Goal: Task Accomplishment & Management: Use online tool/utility

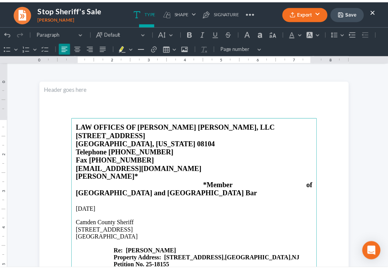
scroll to position [135, 0]
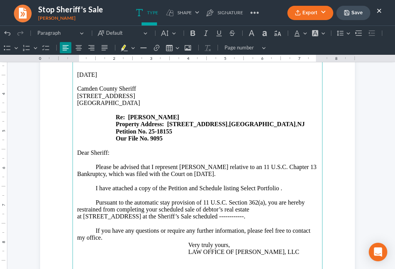
click at [378, 13] on button "×" at bounding box center [378, 10] width 5 height 9
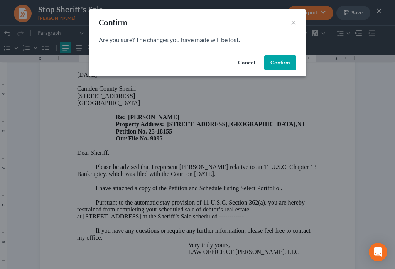
click at [271, 63] on button "Confirm" at bounding box center [280, 62] width 32 height 15
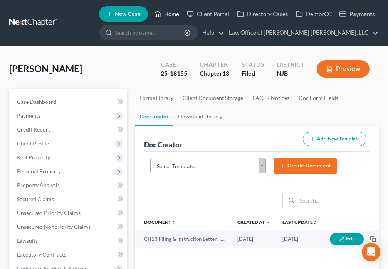
click at [163, 13] on link "Home" at bounding box center [166, 14] width 33 height 14
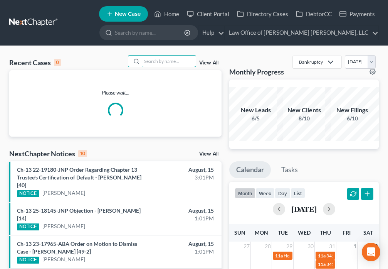
drag, startPoint x: 155, startPoint y: 62, endPoint x: 154, endPoint y: 41, distance: 21.6
click at [155, 61] on input "search" at bounding box center [169, 61] width 54 height 11
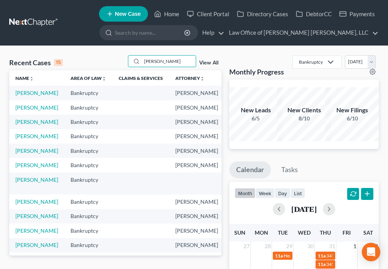
type input "[PERSON_NAME]"
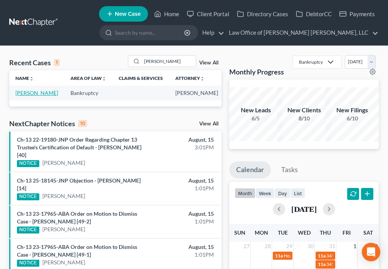
click at [24, 96] on link "[PERSON_NAME]" at bounding box center [36, 92] width 43 height 7
select select "6"
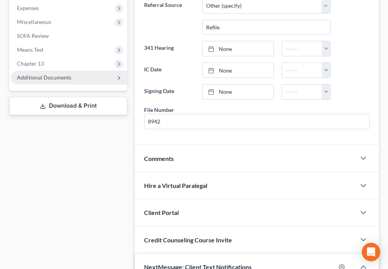
scroll to position [811, 0]
click at [56, 80] on span "Additional Documents" at bounding box center [44, 77] width 54 height 7
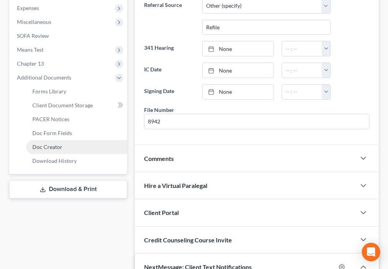
click at [79, 150] on link "Doc Creator" at bounding box center [76, 147] width 101 height 14
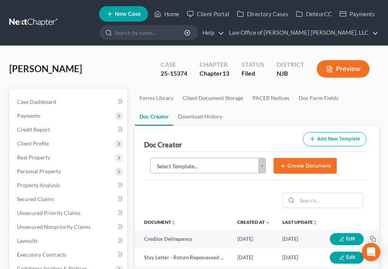
click at [262, 170] on body "Home New Case Client Portal Directory Cases DebtorCC Payments Law Office of [PE…" at bounding box center [194, 257] width 388 height 515
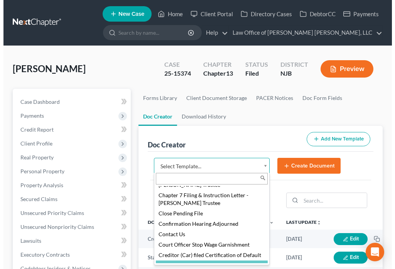
scroll to position [448, 0]
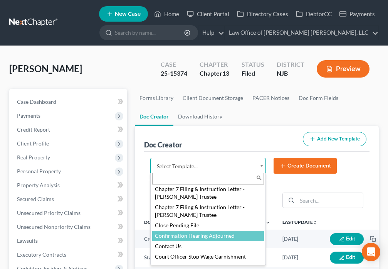
select select "88833"
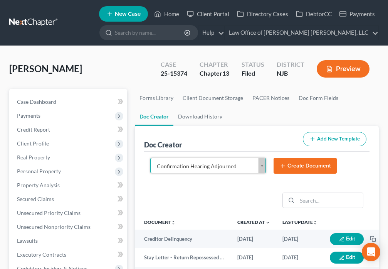
click at [287, 168] on button "Create Document" at bounding box center [305, 166] width 63 height 16
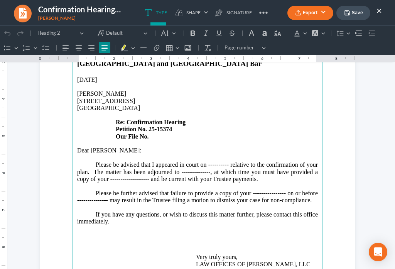
scroll to position [135, 0]
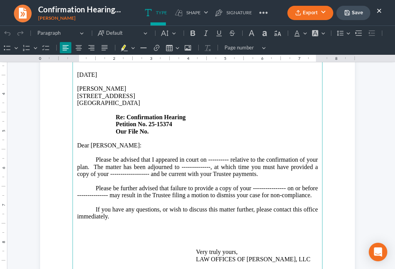
click at [150, 135] on p "Rich Text Editor, page-0-main" at bounding box center [197, 138] width 241 height 7
click at [150, 117] on p "[STREET_ADDRESS] Re: Confirmation Hearing Petition No. 25-15374 Our File No." at bounding box center [197, 114] width 241 height 42
click at [150, 115] on p "[STREET_ADDRESS] Re: Confirmation Hearing Petition No. 25-15374 Our File No." at bounding box center [197, 114] width 241 height 42
click at [224, 156] on p "Please be advised that I appeared in court on ---------- relative to the confir…" at bounding box center [197, 166] width 241 height 21
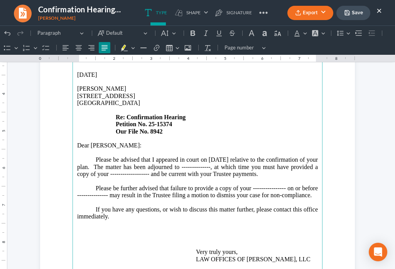
click at [233, 156] on p "Please be advised that I appeared in court on [DATE] relative to the confirmati…" at bounding box center [197, 166] width 241 height 21
click at [187, 157] on p "Please be advised that I appeared in court on [DATE] relative to the confirmati…" at bounding box center [197, 166] width 241 height 21
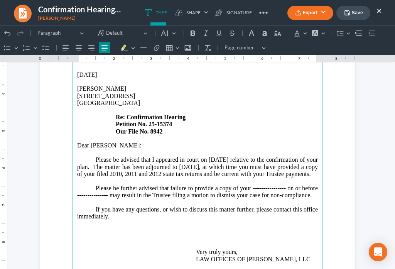
click at [282, 185] on p "Please be further advised that failure to provide a copy of your --------------…" at bounding box center [197, 192] width 241 height 14
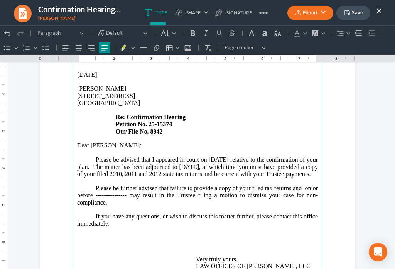
click at [263, 185] on p "Please be further advised that failure to provide a copy of your filed tax retu…" at bounding box center [197, 195] width 241 height 21
click at [261, 185] on p "Please be further advised that failure to provide a copy of your filed tax retu…" at bounding box center [197, 195] width 241 height 21
click at [316, 177] on main "LAW OFFICES OF [PERSON_NAME] [PERSON_NAME], LLC [STREET_ADDRESS][US_STATE] Tele…" at bounding box center [197, 149] width 250 height 333
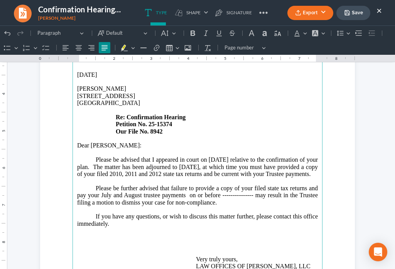
click at [230, 185] on p "Please be further advised that failure to provide a copy of your filed state ta…" at bounding box center [197, 195] width 241 height 21
click at [264, 185] on p "Please be further advised that failure to provide a copies of your filed state …" at bounding box center [197, 195] width 241 height 21
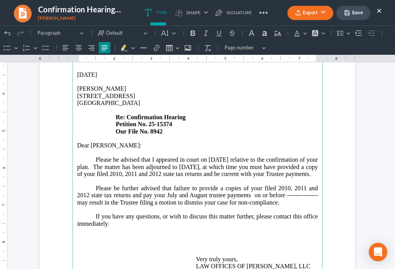
click at [140, 187] on p "Please be further advised that failure to provide a copies of your filed 2010, …" at bounding box center [197, 195] width 241 height 21
click at [81, 193] on p "Please be further advised that failure to provide a copies of your filed 2010, …" at bounding box center [197, 195] width 241 height 21
click at [123, 217] on p "If you have any questions, or wish to discuss this matter further, please conta…" at bounding box center [197, 227] width 241 height 29
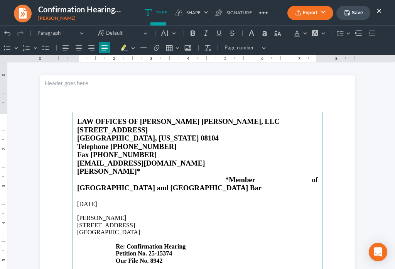
scroll to position [0, 0]
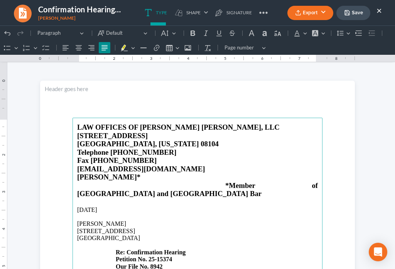
click at [351, 15] on button "Save" at bounding box center [353, 13] width 34 height 14
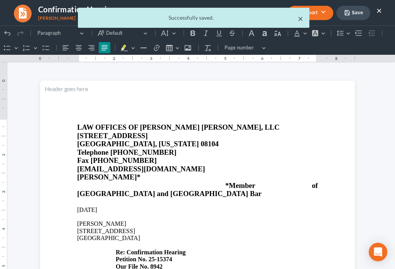
click at [301, 22] on button "×" at bounding box center [300, 18] width 5 height 9
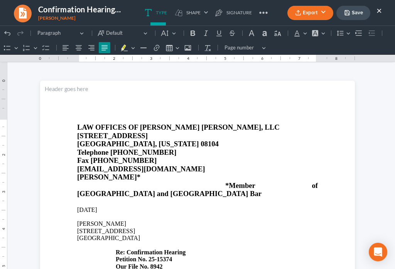
click at [302, 15] on button "Export" at bounding box center [310, 13] width 46 height 14
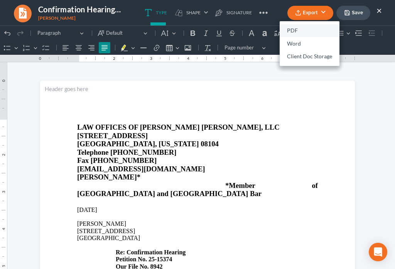
click at [292, 28] on link "PDF" at bounding box center [309, 30] width 60 height 13
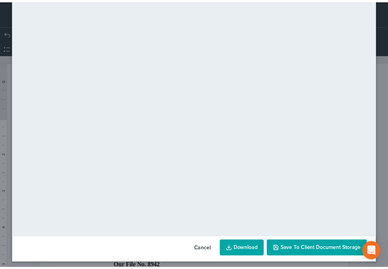
scroll to position [54, 0]
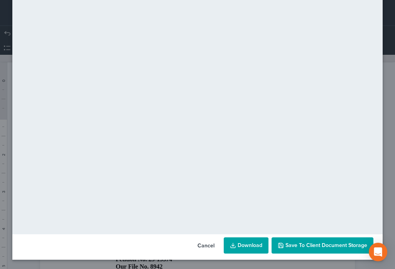
click at [313, 246] on span "Save to Client Document Storage" at bounding box center [326, 245] width 82 height 7
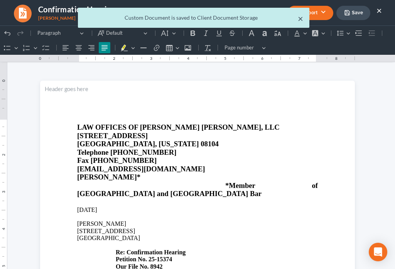
click at [299, 21] on button "×" at bounding box center [300, 18] width 5 height 9
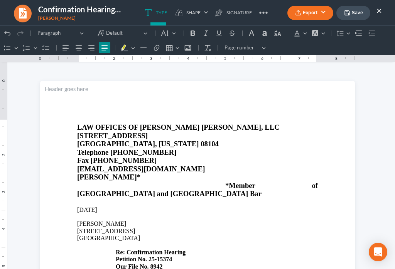
drag, startPoint x: 378, startPoint y: 12, endPoint x: 326, endPoint y: 0, distance: 53.4
click at [378, 12] on button "×" at bounding box center [378, 10] width 5 height 9
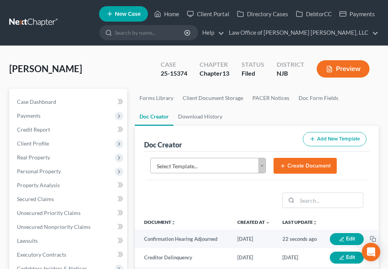
click at [261, 168] on body "Home New Case Client Portal Directory Cases DebtorCC Payments Law Office of [PE…" at bounding box center [194, 257] width 388 height 515
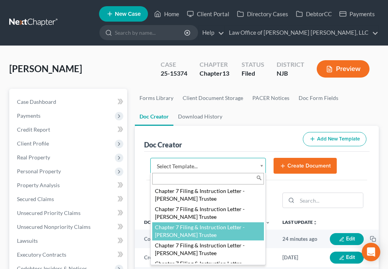
scroll to position [304, 0]
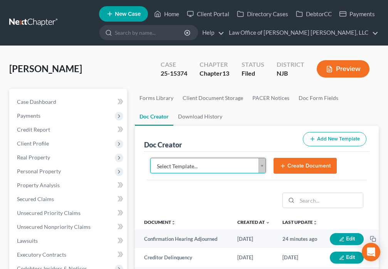
click at [214, 137] on body "Home New Case Client Portal Directory Cases DebtorCC Payments Law Office of [PE…" at bounding box center [194, 257] width 388 height 515
click at [167, 13] on link "Home" at bounding box center [166, 14] width 33 height 14
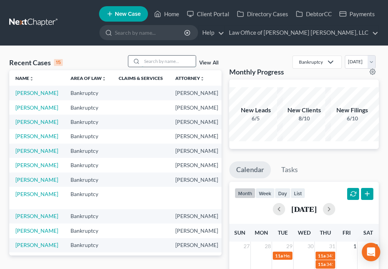
click at [149, 64] on input "search" at bounding box center [169, 61] width 54 height 11
type input "[PERSON_NAME]"
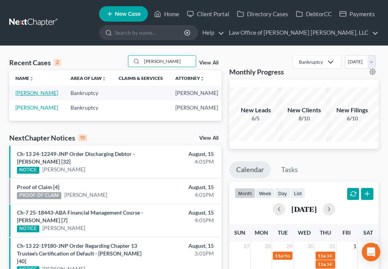
click at [19, 93] on link "[PERSON_NAME]" at bounding box center [36, 92] width 43 height 7
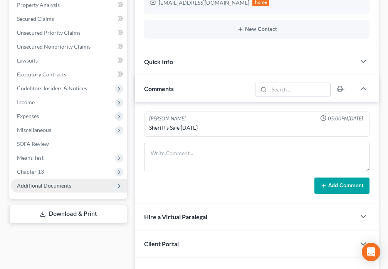
scroll to position [198, 0]
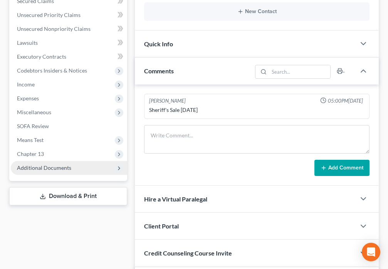
click at [66, 167] on span "Additional Documents" at bounding box center [44, 167] width 54 height 7
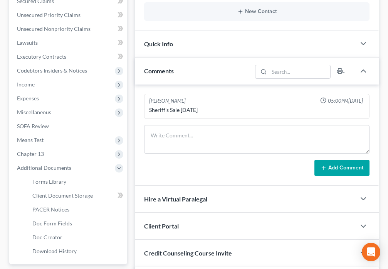
scroll to position [278, 0]
click at [69, 207] on link "PACER Notices" at bounding box center [76, 209] width 101 height 14
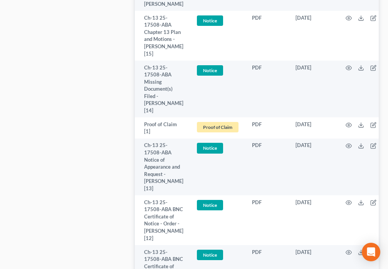
scroll to position [971, 0]
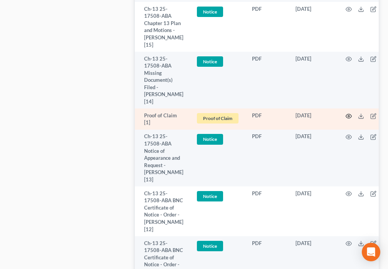
click at [348, 113] on icon "button" at bounding box center [349, 116] width 6 height 6
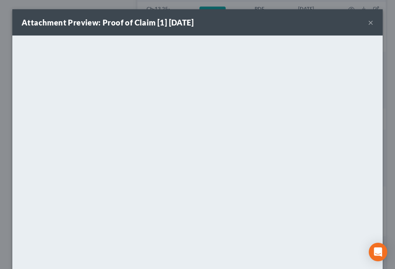
click at [368, 25] on button "×" at bounding box center [370, 22] width 5 height 9
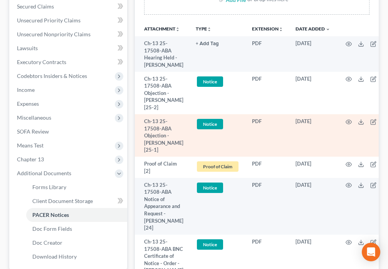
scroll to position [189, 0]
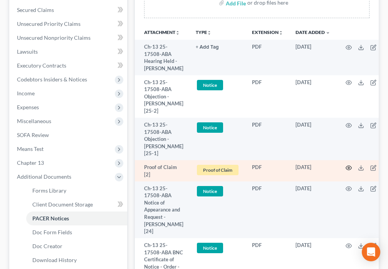
click at [349, 170] on icon "button" at bounding box center [349, 168] width 6 height 4
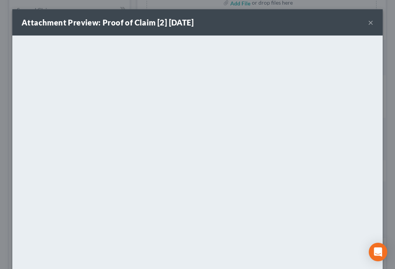
click at [368, 24] on button "×" at bounding box center [370, 22] width 5 height 9
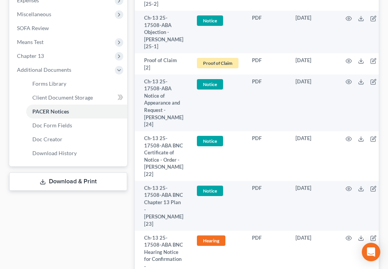
scroll to position [297, 0]
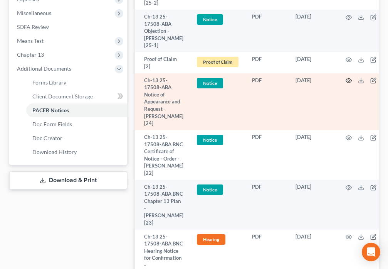
click at [348, 81] on circle "button" at bounding box center [349, 81] width 2 height 2
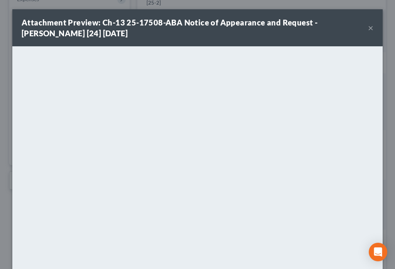
click at [368, 28] on button "×" at bounding box center [370, 27] width 5 height 9
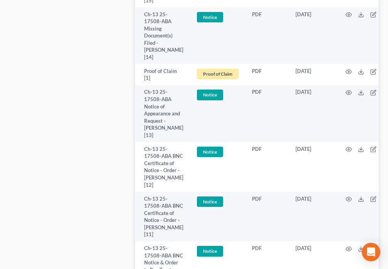
scroll to position [1016, 0]
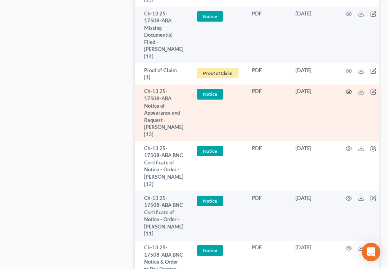
click at [346, 89] on icon "button" at bounding box center [349, 92] width 6 height 6
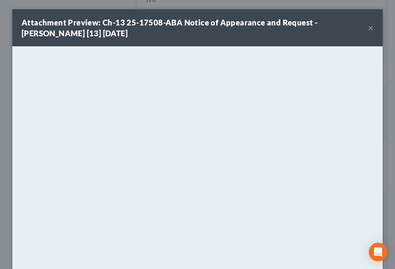
click at [368, 29] on button "×" at bounding box center [370, 27] width 5 height 9
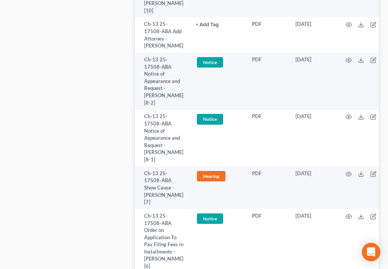
scroll to position [1358, 0]
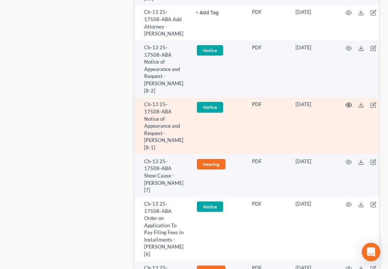
click at [347, 102] on icon "button" at bounding box center [349, 105] width 6 height 6
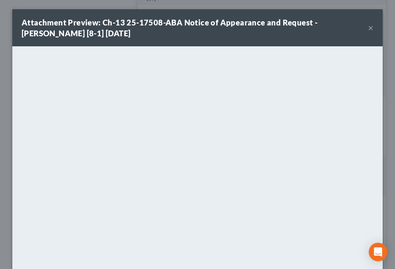
click at [368, 28] on button "×" at bounding box center [370, 27] width 5 height 9
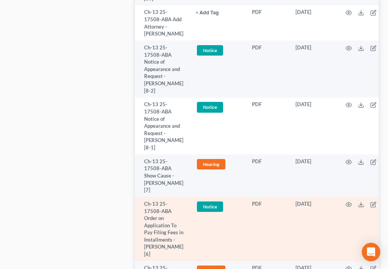
scroll to position [1349, 0]
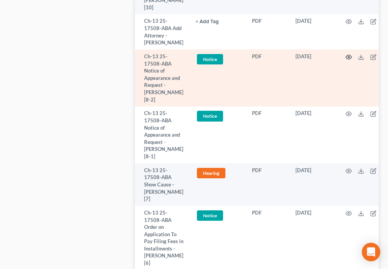
click at [348, 57] on icon "button" at bounding box center [349, 57] width 6 height 6
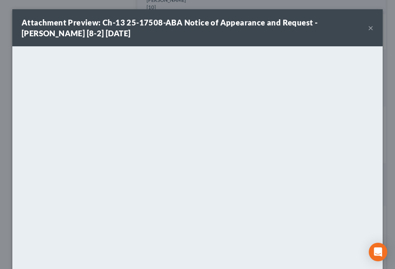
click at [368, 30] on button "×" at bounding box center [370, 27] width 5 height 9
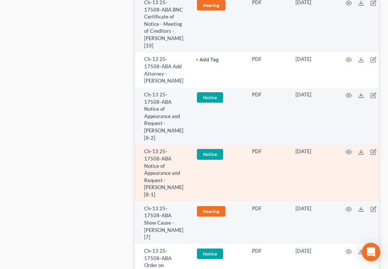
scroll to position [1313, 0]
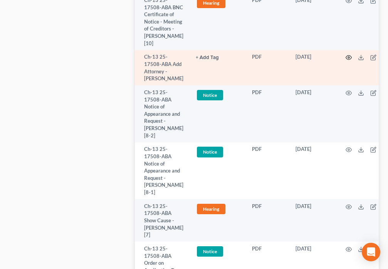
click at [348, 54] on icon "button" at bounding box center [349, 57] width 6 height 6
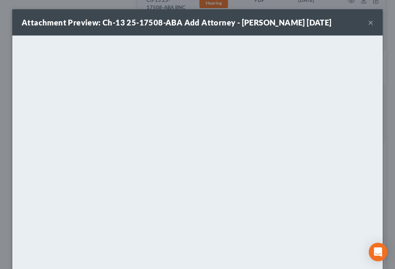
click at [368, 25] on button "×" at bounding box center [370, 22] width 5 height 9
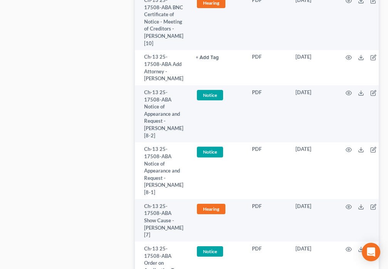
scroll to position [0, 0]
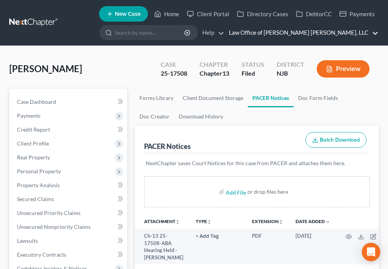
click at [363, 34] on link "Law Office of [PERSON_NAME] [PERSON_NAME], LLC" at bounding box center [301, 33] width 153 height 14
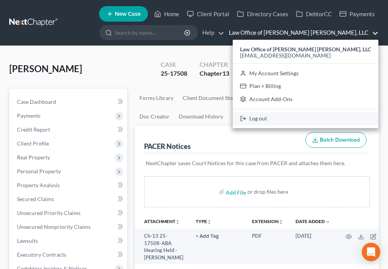
click at [300, 118] on link "Log out" at bounding box center [306, 118] width 146 height 13
